Goal: Task Accomplishment & Management: Manage account settings

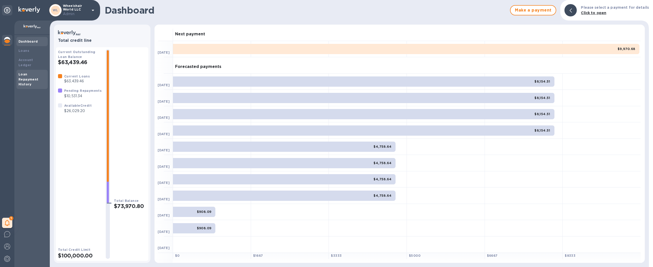
click at [31, 78] on div "Loan Repayment History" at bounding box center [31, 79] width 27 height 15
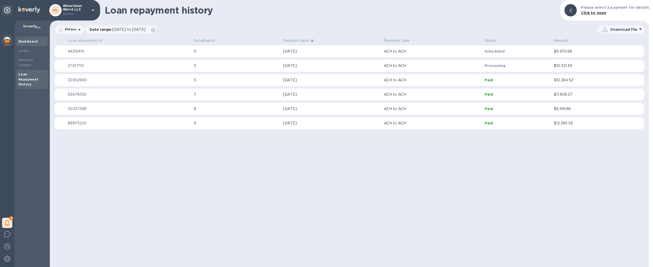
click at [31, 42] on b "Dashboard" at bounding box center [27, 42] width 19 height 4
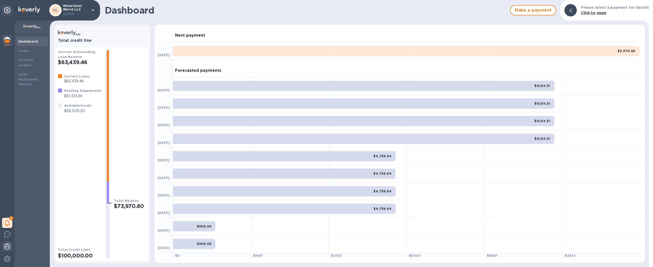
click at [9, 246] on img at bounding box center [7, 246] width 6 height 6
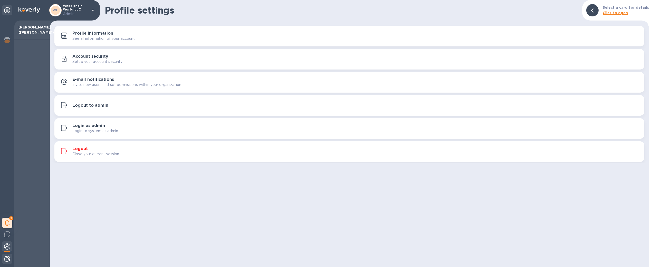
click at [6, 260] on img at bounding box center [7, 259] width 6 height 6
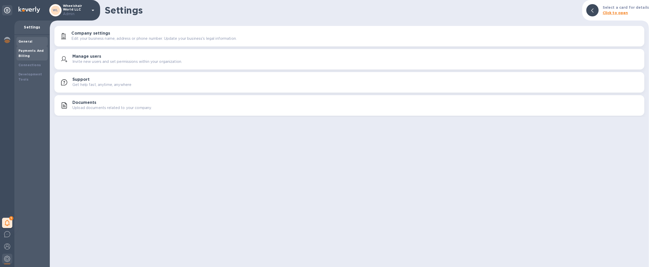
click at [37, 51] on b "Payments And Billing" at bounding box center [30, 53] width 25 height 9
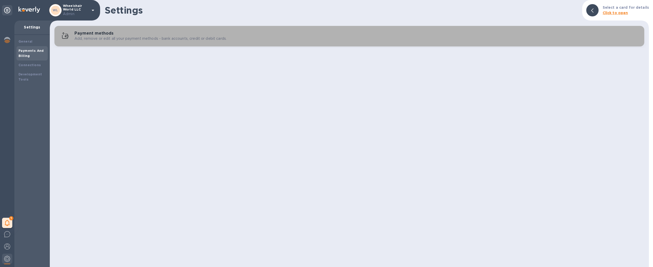
click at [123, 32] on div "Payment methods Add, remove or edit all your payment methods - bank accounts, c…" at bounding box center [356, 36] width 565 height 10
